Goal: Task Accomplishment & Management: Use online tool/utility

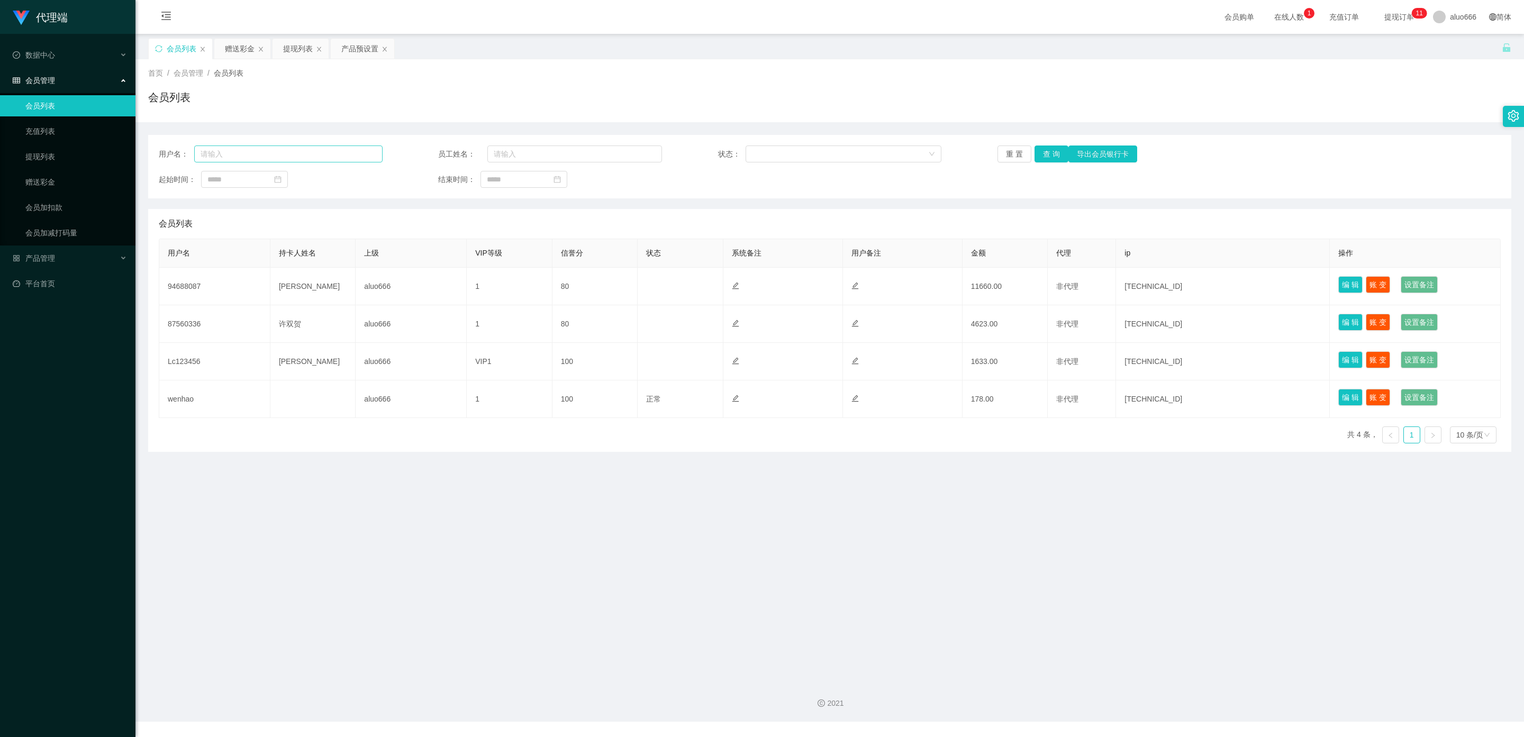
click at [266, 154] on input "text" at bounding box center [288, 153] width 188 height 17
type input "6597989281"
click at [1046, 153] on button "查 询" at bounding box center [1051, 153] width 34 height 17
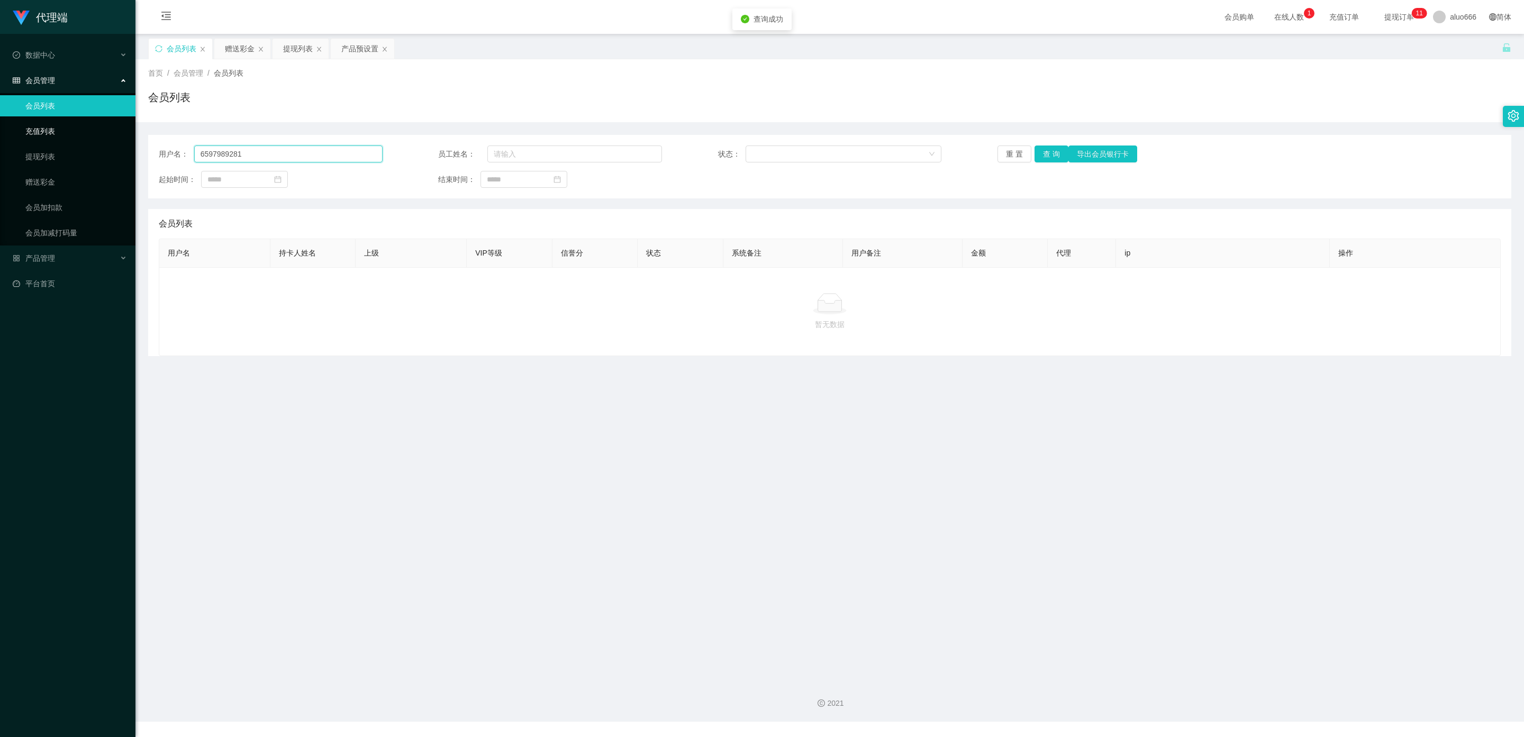
drag, startPoint x: 257, startPoint y: 152, endPoint x: 17, endPoint y: 129, distance: 240.8
click at [17, 129] on section "代理端 数据中心 会员管理 会员列表 充值列表 提现列表 赠送彩金 会员加扣款 会员加减打码量 产品管理 平台首页 保存配置 重置配置 整体风格设置 主题色 …" at bounding box center [762, 361] width 1524 height 722
click at [1450, 16] on span "aluo666" at bounding box center [1463, 17] width 26 height 34
click at [1444, 46] on span "退出登录" at bounding box center [1448, 46] width 30 height 8
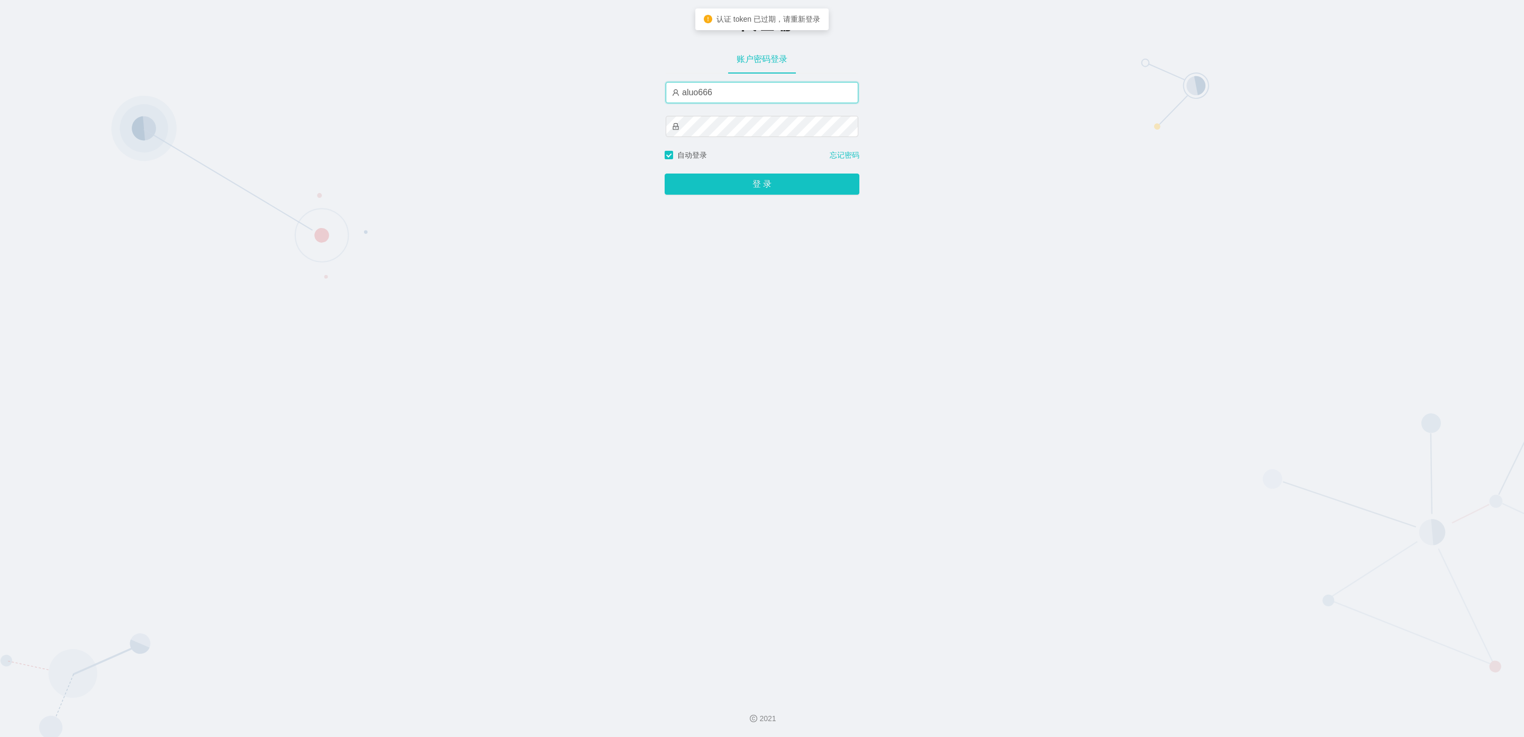
drag, startPoint x: 727, startPoint y: 94, endPoint x: 622, endPoint y: 104, distance: 105.8
click at [554, 92] on div "-代理端 账户密码登录 aluo666 自动登录 忘记密码 登 录" at bounding box center [762, 344] width 1524 height 688
type input "duoduo666"
click at [713, 183] on button "登 录" at bounding box center [761, 184] width 195 height 21
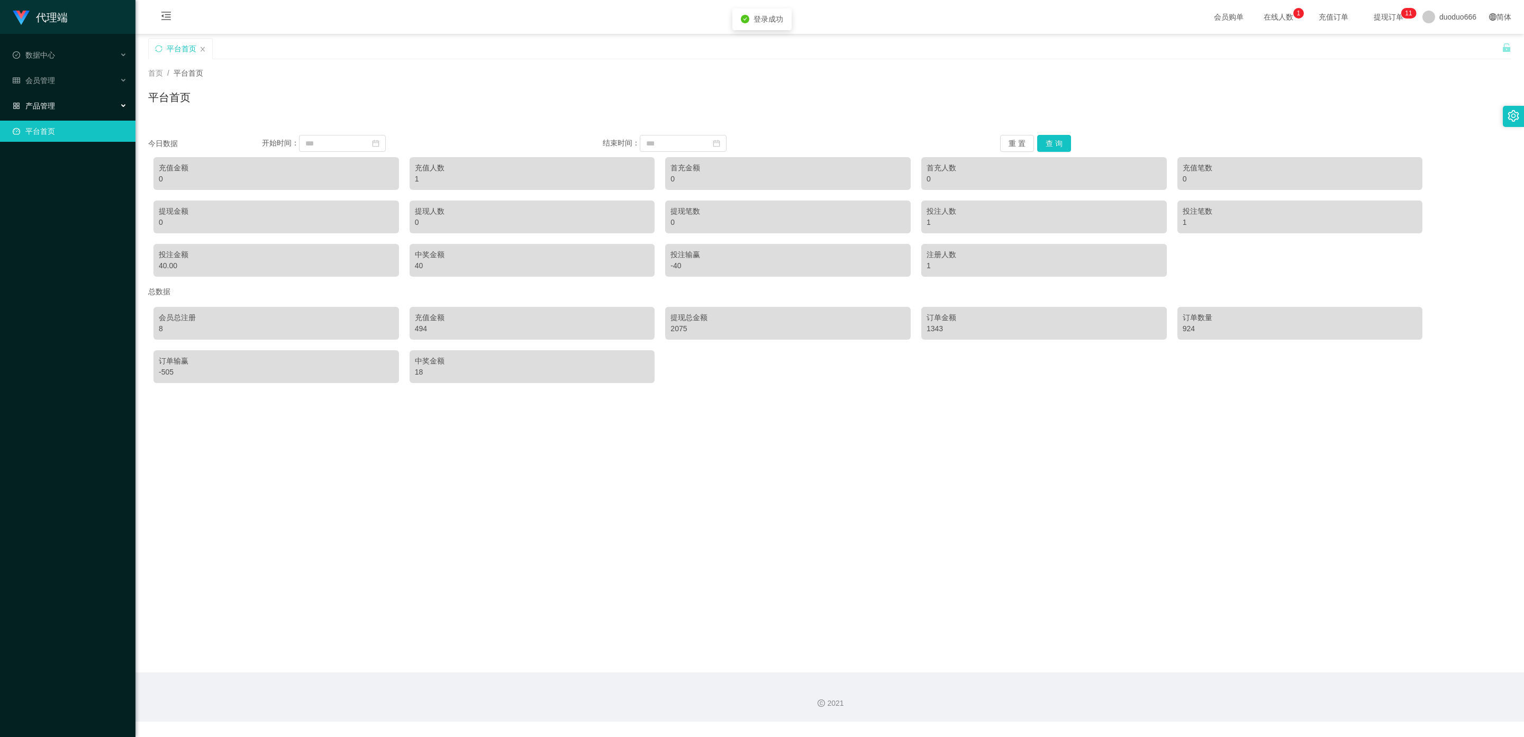
click at [59, 101] on div "产品管理" at bounding box center [67, 105] width 135 height 21
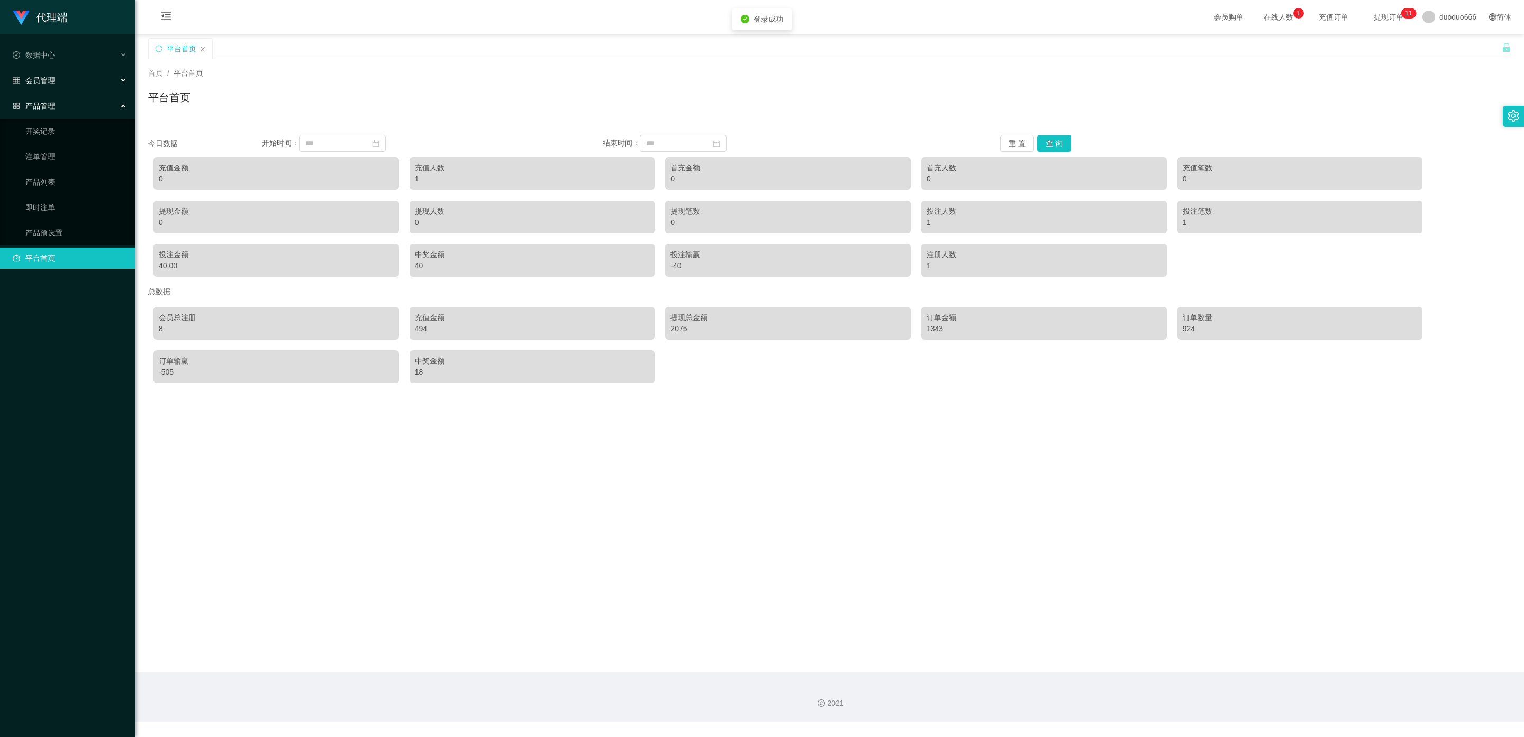
click at [53, 76] on span "会员管理" at bounding box center [34, 80] width 42 height 8
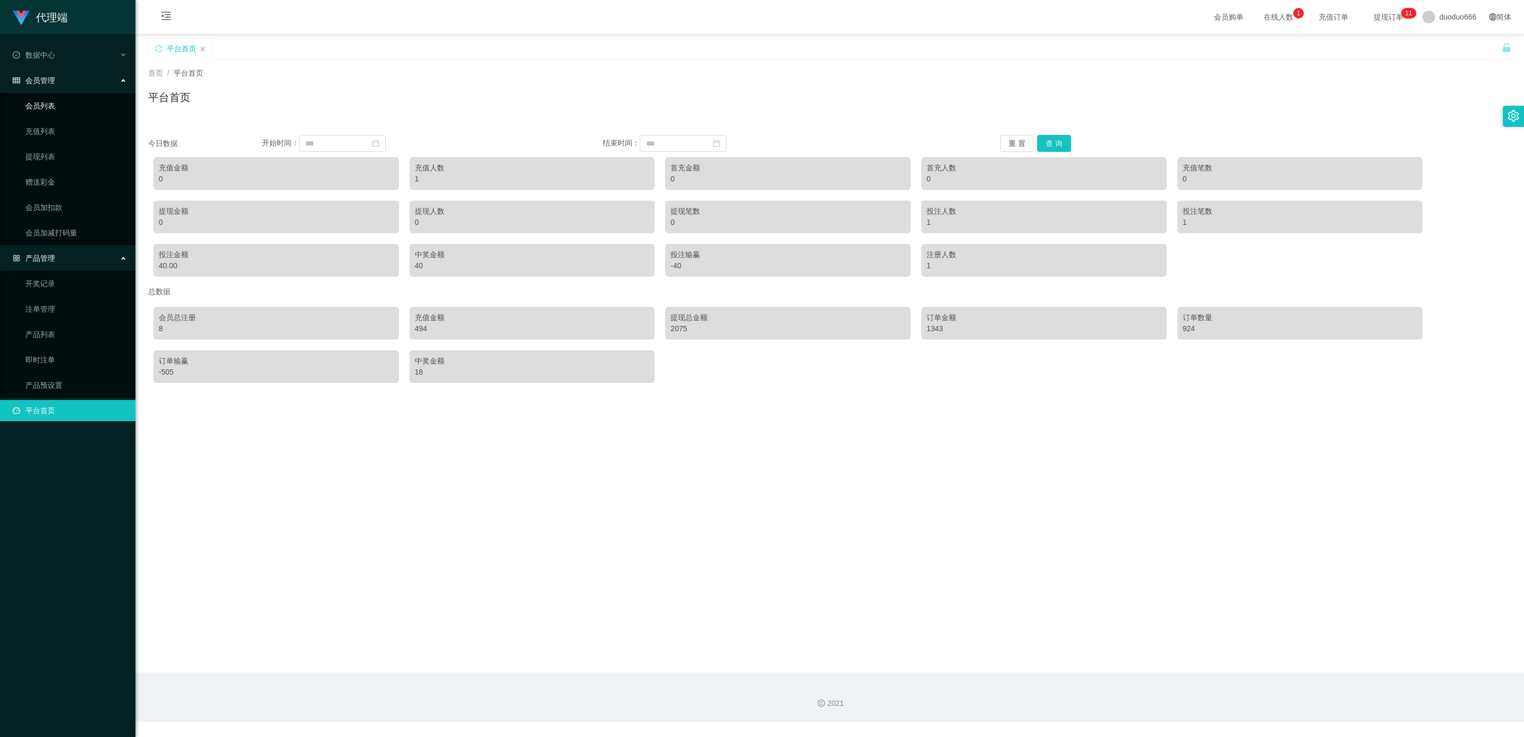
click at [60, 104] on link "会员列表" at bounding box center [76, 105] width 102 height 21
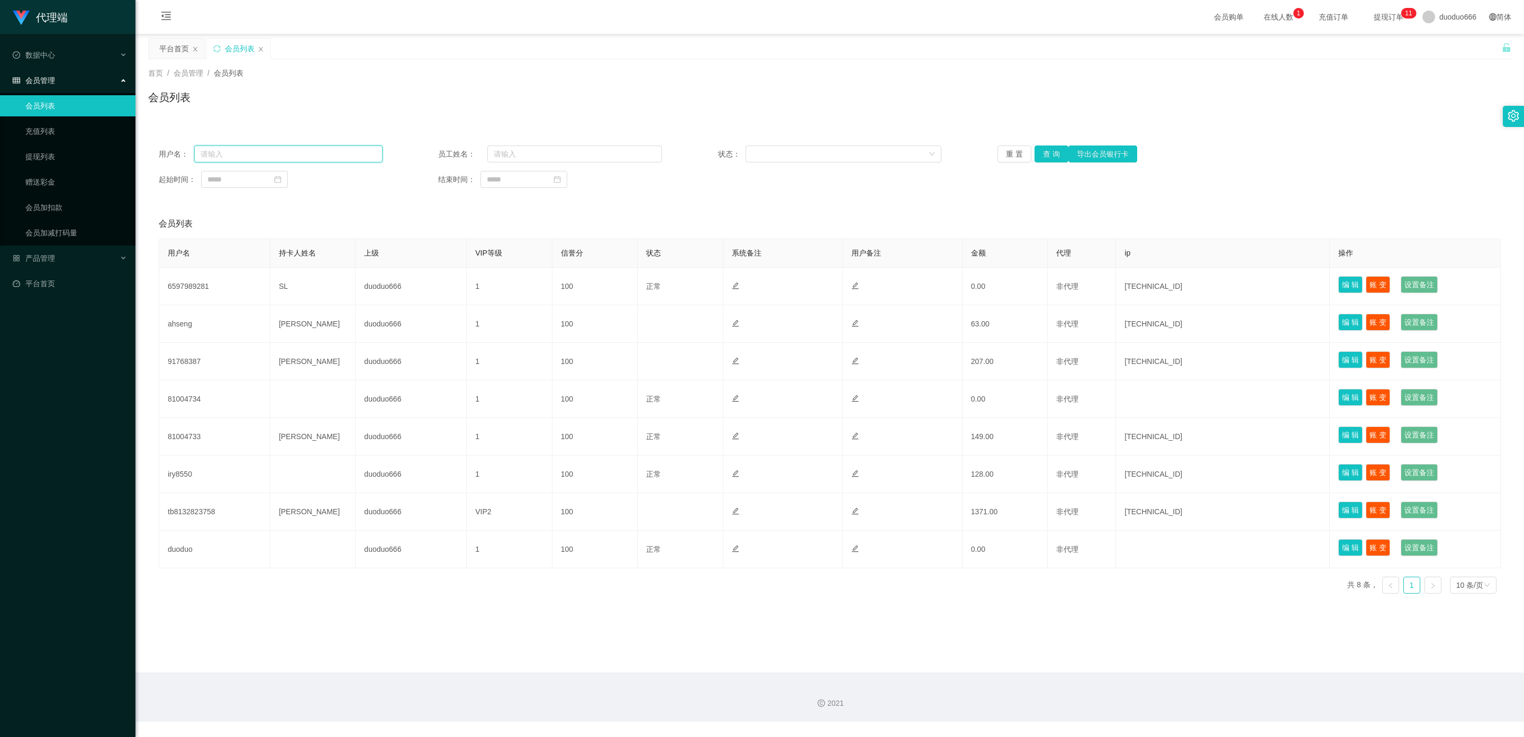
click at [221, 156] on input "text" at bounding box center [288, 153] width 188 height 17
paste input "6597989281"
type input "6597989281"
click at [1046, 157] on button "查 询" at bounding box center [1051, 153] width 34 height 17
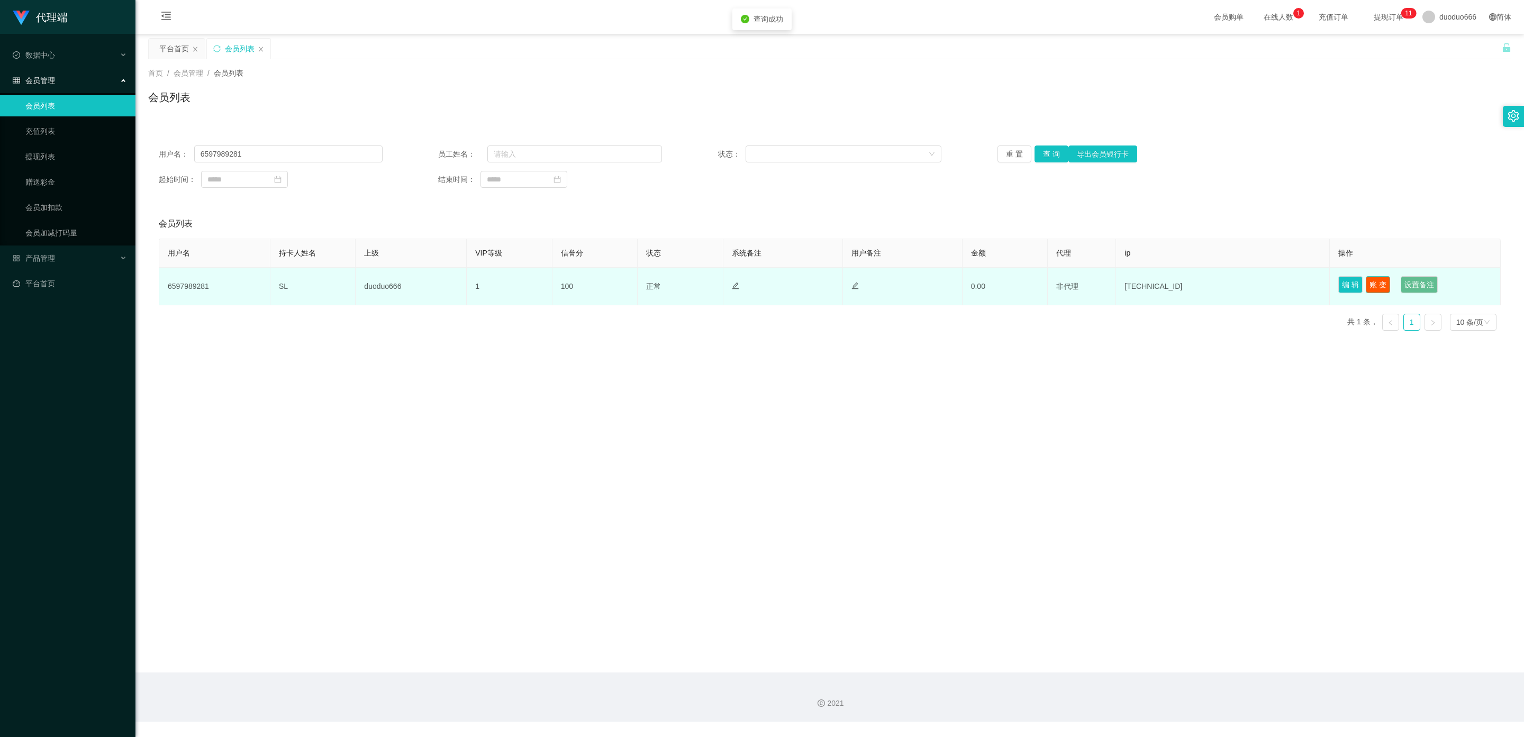
click at [1370, 284] on button "账 变" at bounding box center [1377, 284] width 24 height 17
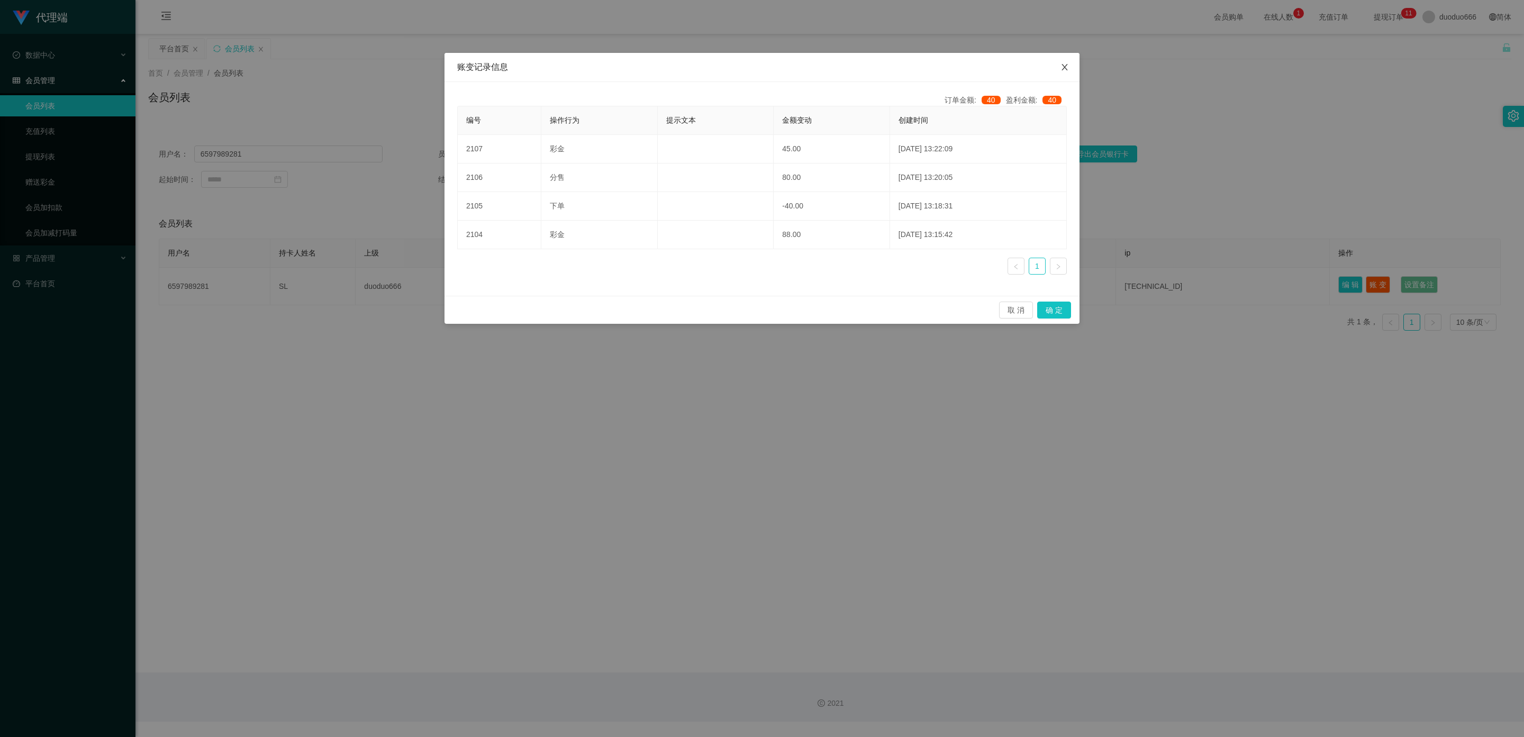
drag, startPoint x: 1059, startPoint y: 57, endPoint x: 316, endPoint y: 108, distance: 744.5
click at [1059, 57] on span "Close" at bounding box center [1065, 68] width 30 height 30
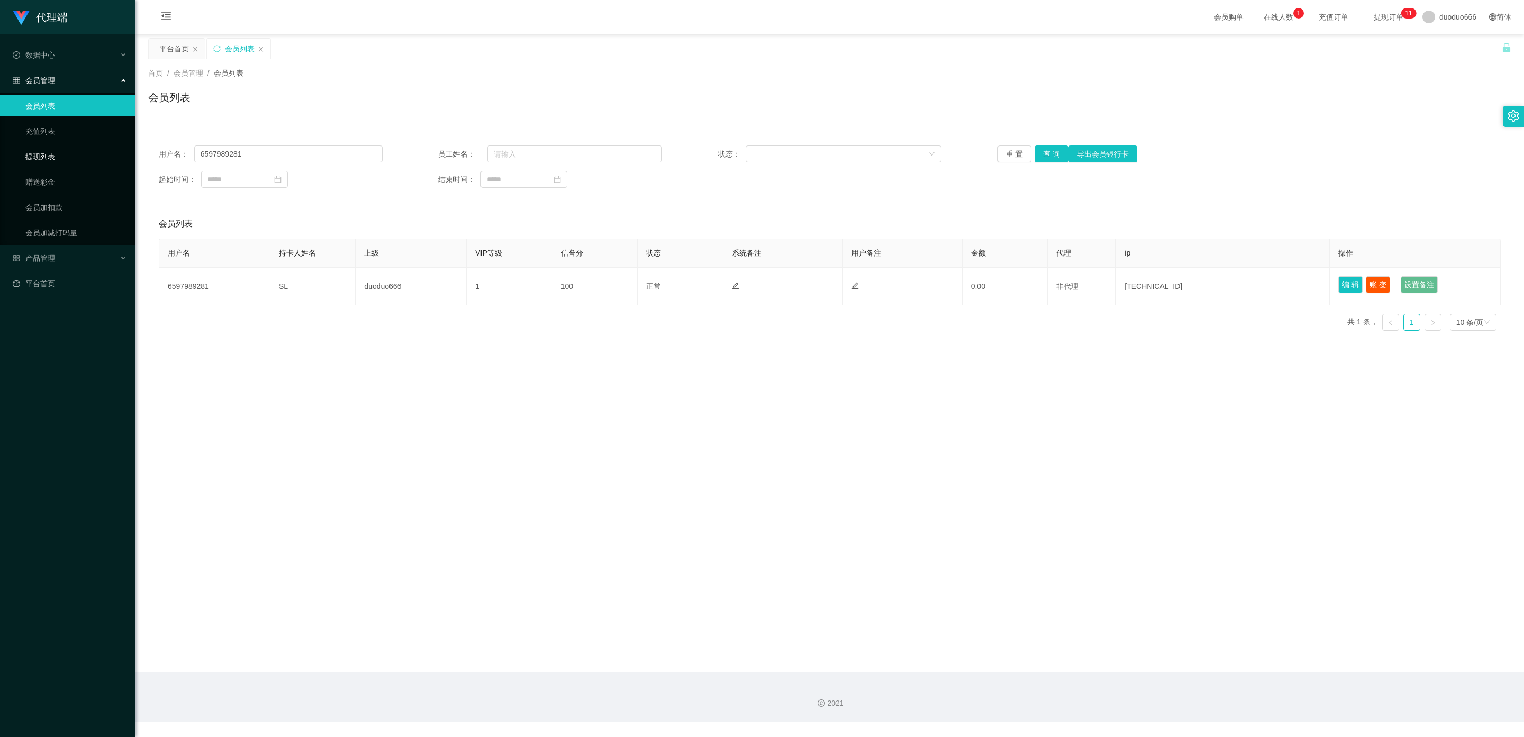
click at [57, 153] on link "提现列表" at bounding box center [76, 156] width 102 height 21
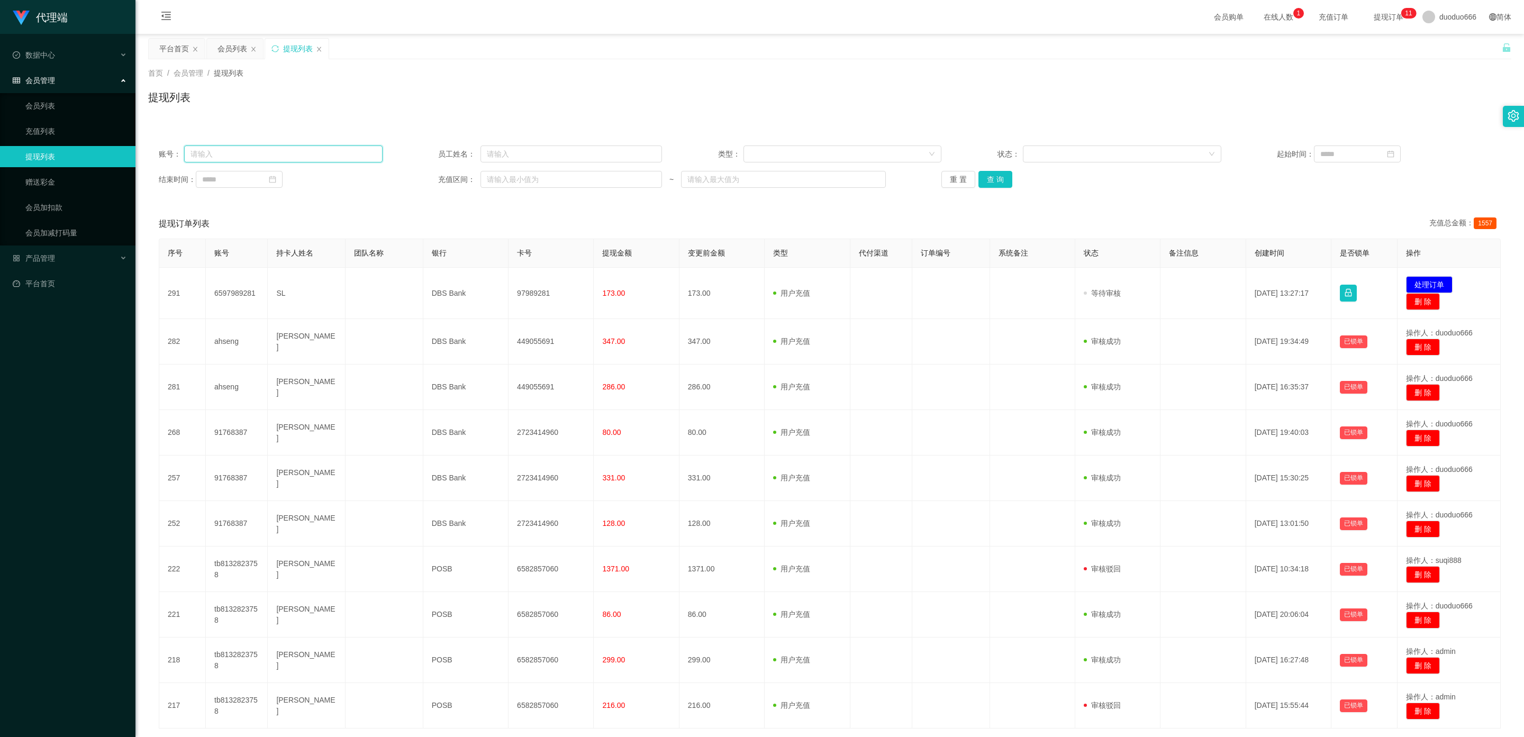
click at [239, 161] on input "text" at bounding box center [283, 153] width 198 height 17
paste input "6597989281"
type input "6597989281"
click at [996, 178] on button "查 询" at bounding box center [995, 179] width 34 height 17
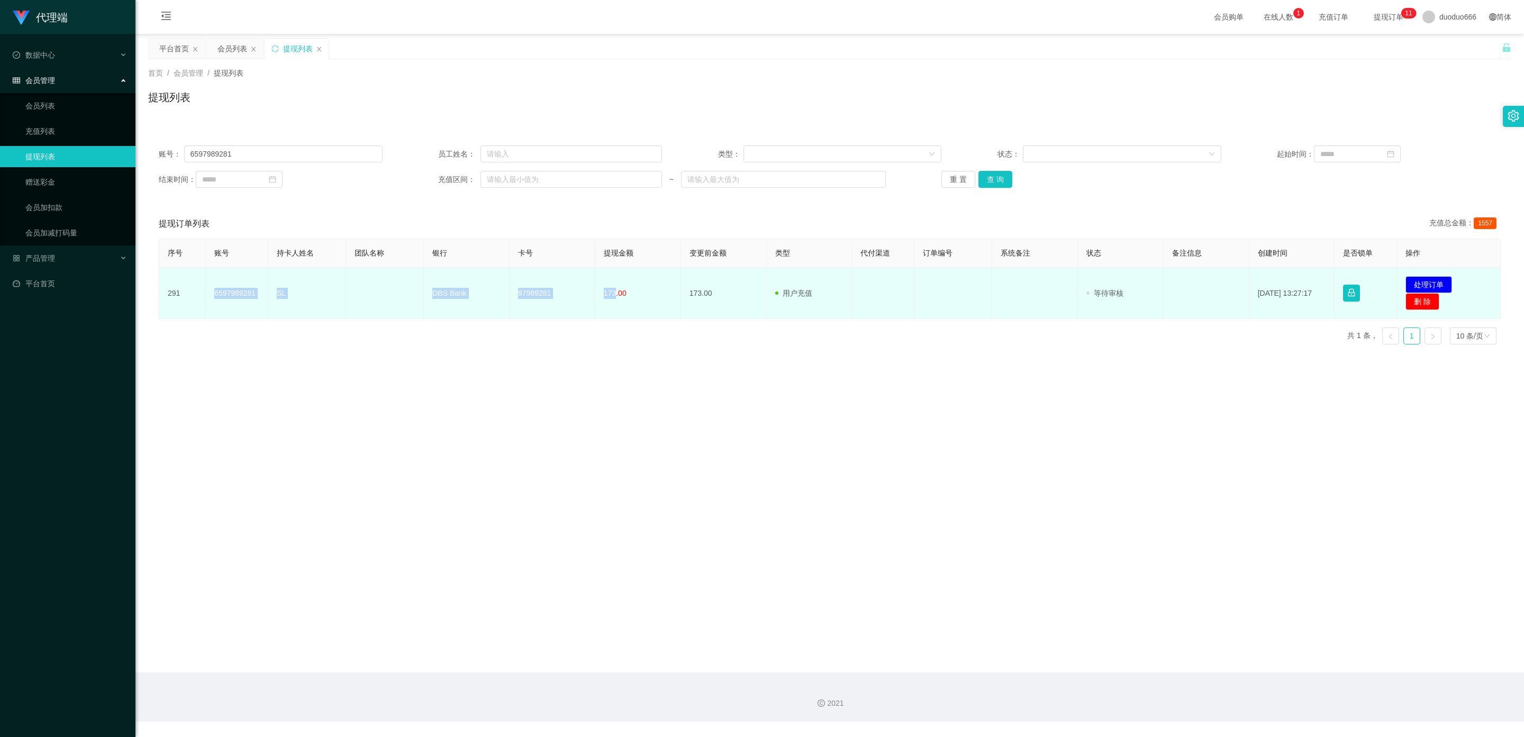
drag, startPoint x: 595, startPoint y: 291, endPoint x: 216, endPoint y: 294, distance: 378.8
click at [213, 288] on tr "291 6597989281 SL DBS Bank 97989281 173.00 173.00 用户充值 人工扣款 审核驳回 审核成功 等待审核 [DAT…" at bounding box center [829, 293] width 1341 height 51
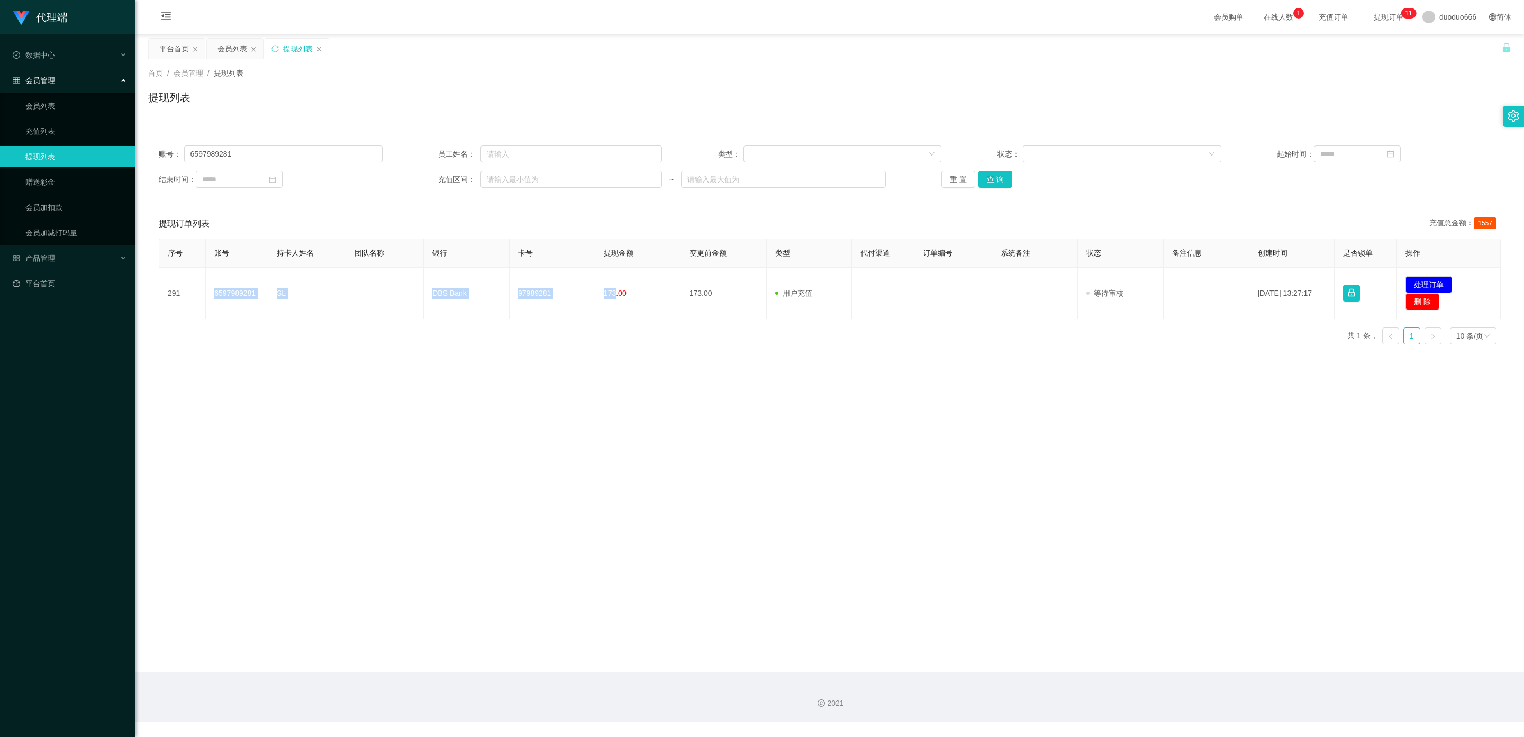
copy tr "6597989281 SL DBS Bank 97989281 173"
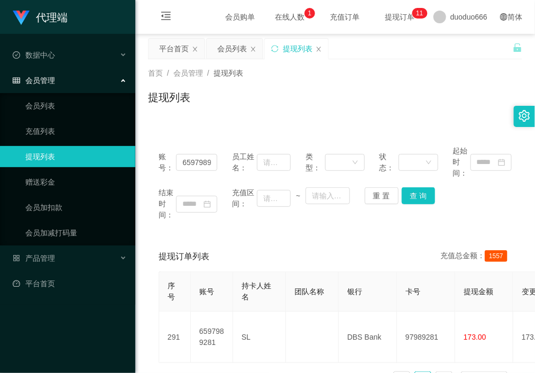
click at [280, 102] on div "提现列表" at bounding box center [335, 101] width 375 height 24
click at [59, 183] on link "赠送彩金" at bounding box center [76, 181] width 102 height 21
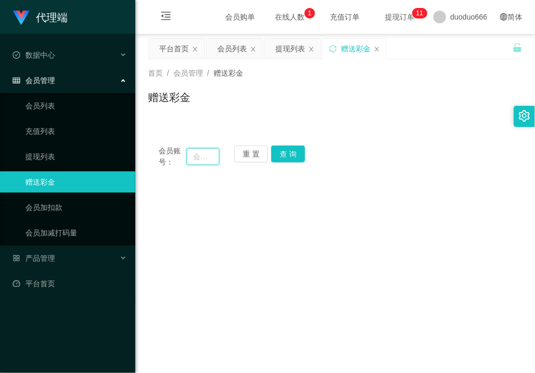
drag, startPoint x: 206, startPoint y: 154, endPoint x: 262, endPoint y: 154, distance: 56.1
click at [208, 154] on input "text" at bounding box center [203, 156] width 32 height 17
paste input "6597989281"
type input "6597989281"
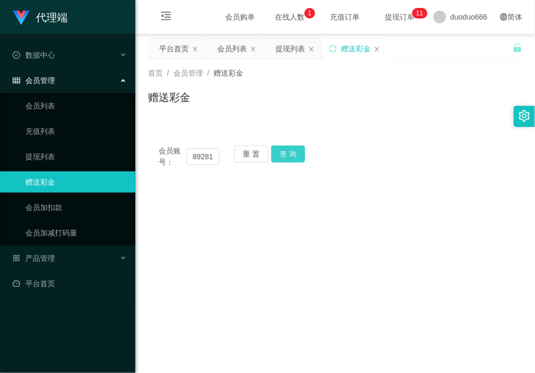
click at [282, 151] on button "查 询" at bounding box center [288, 153] width 34 height 17
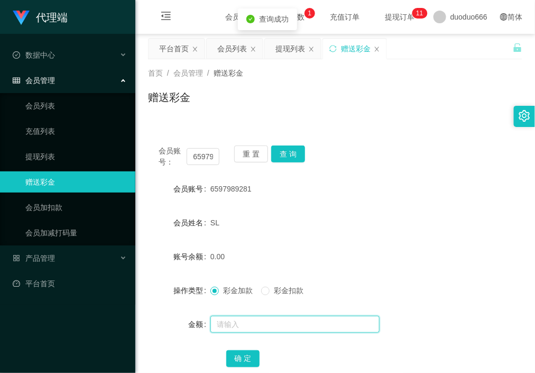
click at [259, 323] on input "text" at bounding box center [295, 324] width 169 height 17
type input "8"
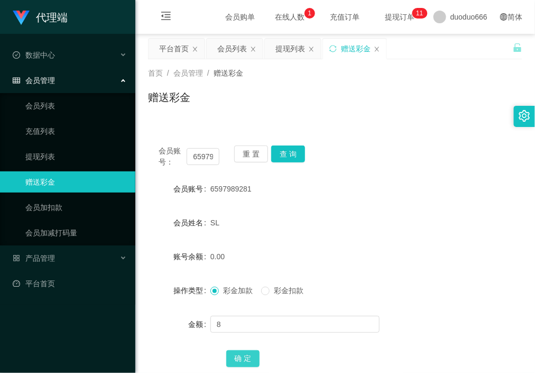
drag, startPoint x: 245, startPoint y: 359, endPoint x: 296, endPoint y: 343, distance: 53.2
click at [244, 357] on button "确 定" at bounding box center [243, 358] width 34 height 17
drag, startPoint x: 430, startPoint y: 242, endPoint x: 424, endPoint y: 242, distance: 6.3
click at [430, 242] on form "会员账号 6597989281 会员姓名 SL 账号余额 8.00 操作类型 彩金加款 彩金扣款 金额 确 定" at bounding box center [335, 273] width 375 height 190
click at [259, 326] on input "text" at bounding box center [295, 324] width 169 height 17
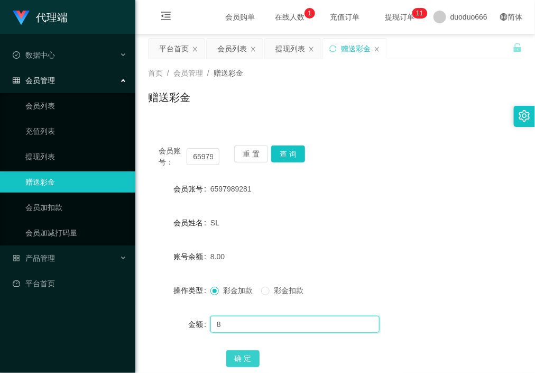
type input "8"
click at [240, 353] on button "确 定" at bounding box center [243, 358] width 34 height 17
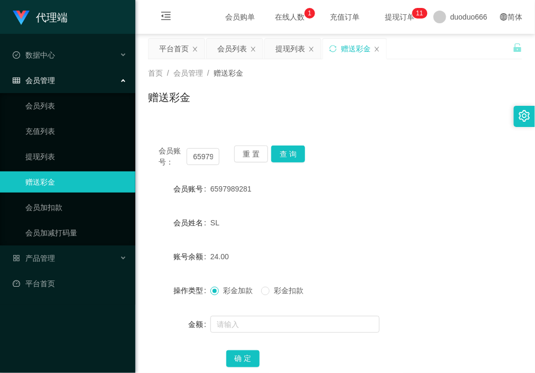
drag, startPoint x: 356, startPoint y: 285, endPoint x: 436, endPoint y: 8, distance: 287.8
click at [356, 283] on div "彩金加款 彩金扣款" at bounding box center [320, 290] width 218 height 21
